Goal: Transaction & Acquisition: Purchase product/service

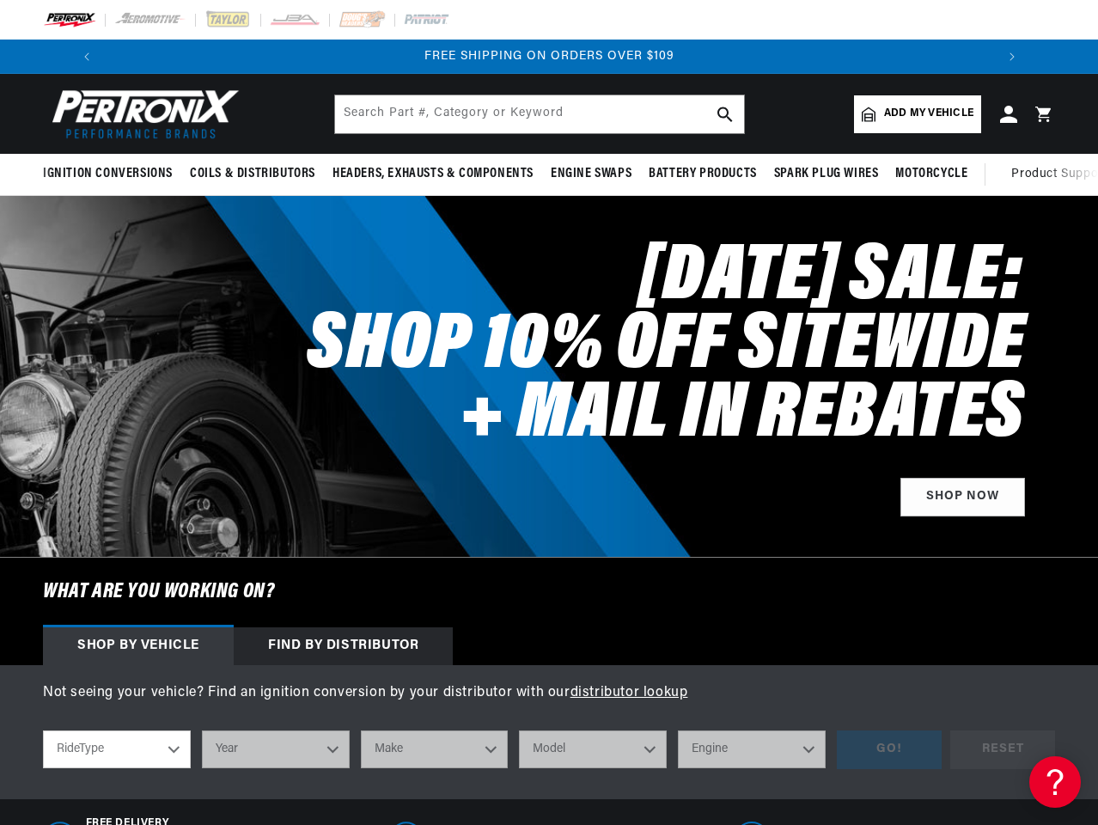
scroll to position [0, 311]
click at [549, 413] on h2 "[DATE] SALE: SHOP 10% OFF SITEWIDE + MAIL IN REBATES" at bounding box center [658, 347] width 735 height 206
click at [84, 57] on icon "Translation missing: en.sections.announcements.previous_announcement" at bounding box center [86, 56] width 5 height 9
click at [0, 57] on slideshow-component "[DATE] SALE: SHOP 10% OFF SITEWIDE SHOP MAIL-IN REBATES ON 100s of BEST SELLING…" at bounding box center [549, 57] width 1098 height 34
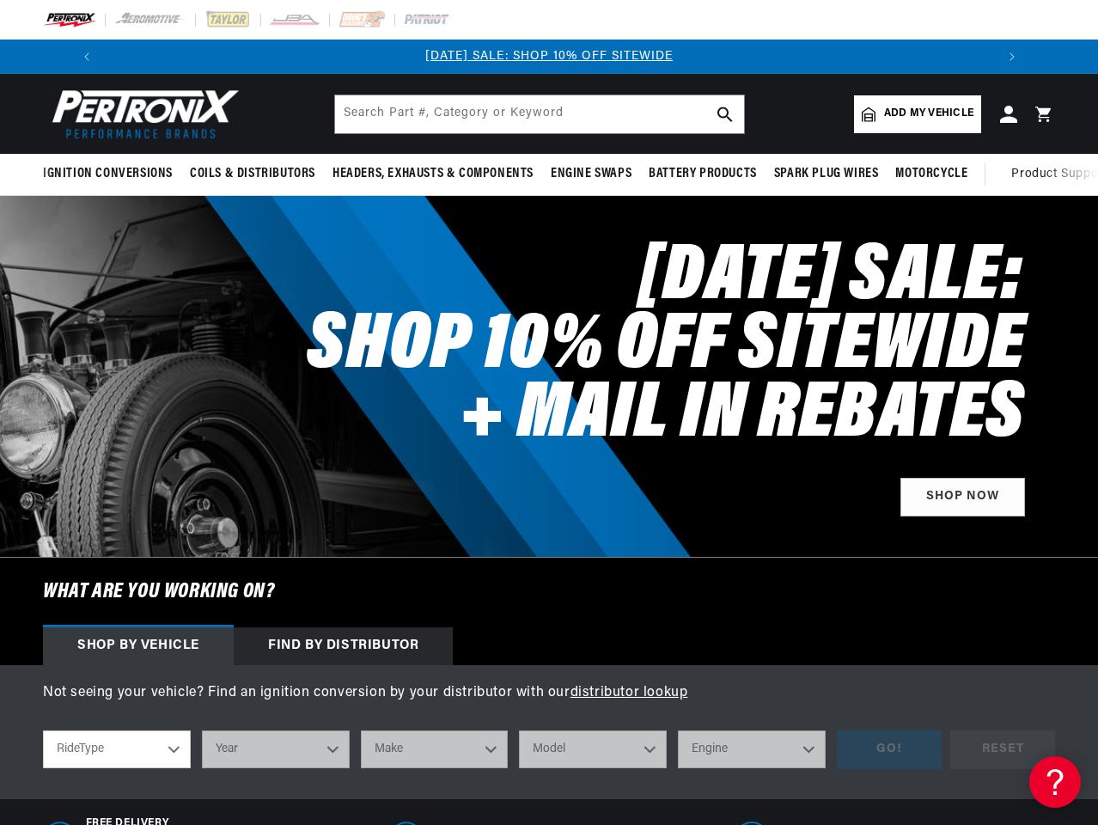
click at [45, 57] on slideshow-component "[DATE] SALE: SHOP 10% OFF SITEWIDE SHOP MAIL-IN REBATES ON 100s of BEST SELLING…" at bounding box center [549, 57] width 1098 height 34
click at [549, 57] on link "[DATE] SALE: SHOP 10% OFF SITEWIDE" at bounding box center [549, 56] width 248 height 13
click at [1015, 57] on icon "Translation missing: en.sections.announcements.next_announcement" at bounding box center [1012, 56] width 5 height 9
